Goal: Find contact information: Find contact information

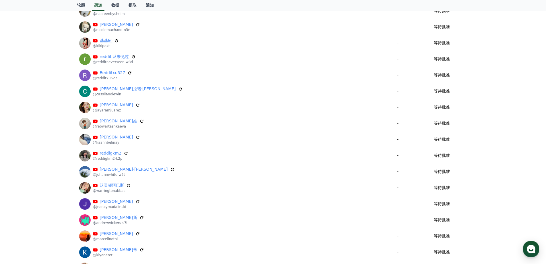
scroll to position [377, 0]
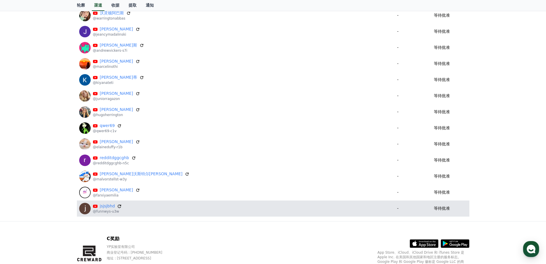
click at [118, 206] on icon at bounding box center [119, 205] width 5 height 5
click at [118, 205] on icon at bounding box center [119, 205] width 3 height 3
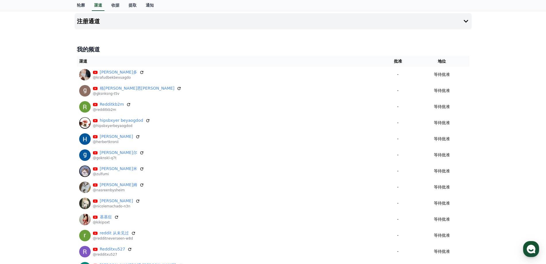
scroll to position [0, 0]
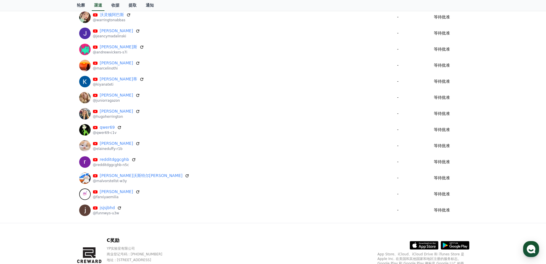
scroll to position [406, 0]
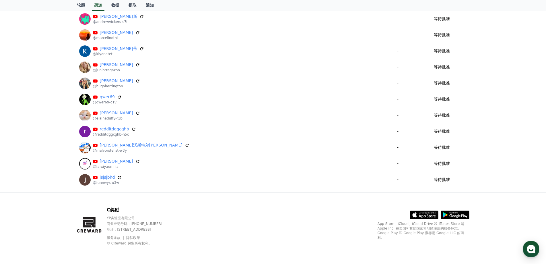
drag, startPoint x: 122, startPoint y: 231, endPoint x: 187, endPoint y: 227, distance: 65.6
click at [174, 227] on div "YP实验室有限公司 商业登记号码 : [PHONE_NUMBER] 地址 : [STREET_ADDRESS]" at bounding box center [140, 224] width 67 height 16
click at [151, 229] on font "地址 : [STREET_ADDRESS]" at bounding box center [129, 229] width 44 height 4
drag, startPoint x: 115, startPoint y: 218, endPoint x: 190, endPoint y: 228, distance: 76.5
click at [174, 228] on div "YP实验室有限公司 商业登记号码 : [PHONE_NUMBER] 地址 : [STREET_ADDRESS]" at bounding box center [140, 224] width 67 height 16
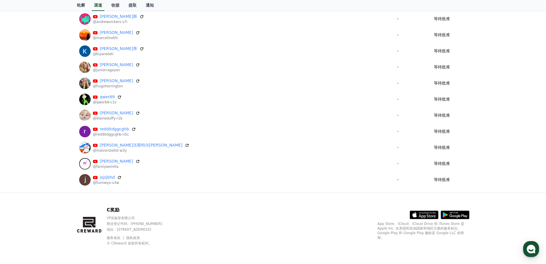
click at [405, 233] on font "App Store、iCloud、iCloud Drive 和 iTunes Store 是 Apple Inc. 在美国和其他国家和地区注册的服务标志。Go…" at bounding box center [421, 231] width 87 height 18
drag, startPoint x: 408, startPoint y: 232, endPoint x: 451, endPoint y: 232, distance: 43.3
click at [451, 232] on font "App Store、iCloud、iCloud Drive 和 iTunes Store 是 Apple Inc. 在美国和其他国家和地区注册的服务标志。Go…" at bounding box center [421, 231] width 87 height 18
click at [450, 232] on font "App Store、iCloud、iCloud Drive 和 iTunes Store 是 Apple Inc. 在美国和其他国家和地区注册的服务标志。Go…" at bounding box center [421, 231] width 87 height 18
drag, startPoint x: 387, startPoint y: 236, endPoint x: 456, endPoint y: 234, distance: 69.2
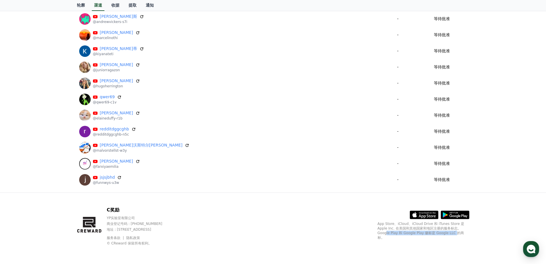
click at [456, 234] on font "App Store、iCloud、iCloud Drive 和 iTunes Store 是 Apple Inc. 在美国和其他国家和地区注册的服务标志。Go…" at bounding box center [421, 231] width 87 height 18
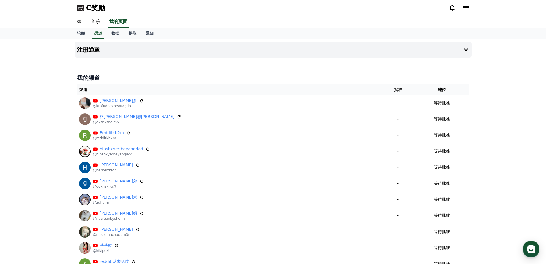
scroll to position [0, 0]
